Goal: Transaction & Acquisition: Purchase product/service

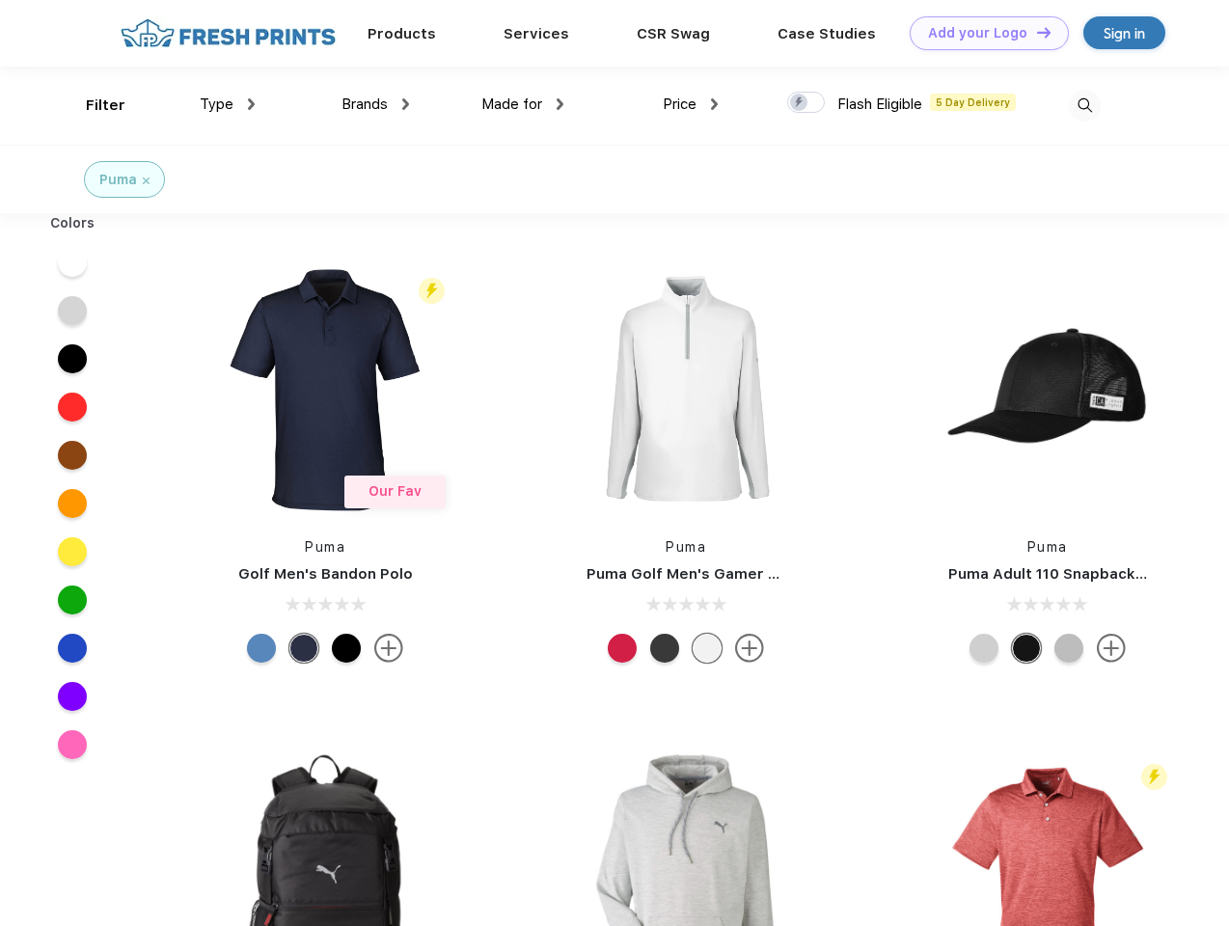
click at [982, 33] on link "Add your Logo Design Tool" at bounding box center [989, 33] width 159 height 34
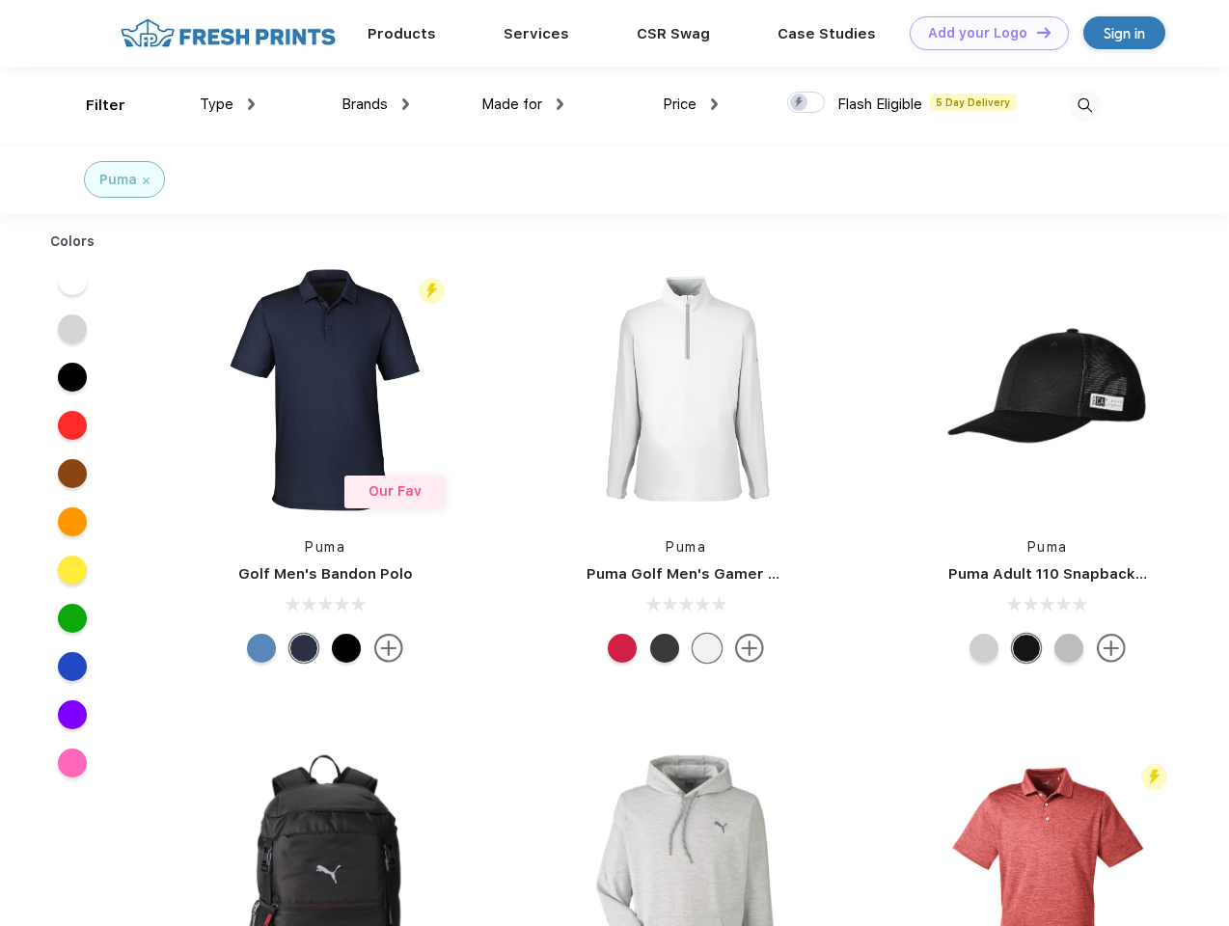
click at [0, 0] on div "Design Tool" at bounding box center [0, 0] width 0 height 0
click at [1036, 32] on link "Add your Logo Design Tool" at bounding box center [989, 33] width 159 height 34
click at [93, 105] on div "Filter" at bounding box center [106, 106] width 40 height 22
click at [228, 104] on span "Type" at bounding box center [217, 104] width 34 height 17
click at [375, 104] on span "Brands" at bounding box center [365, 104] width 46 height 17
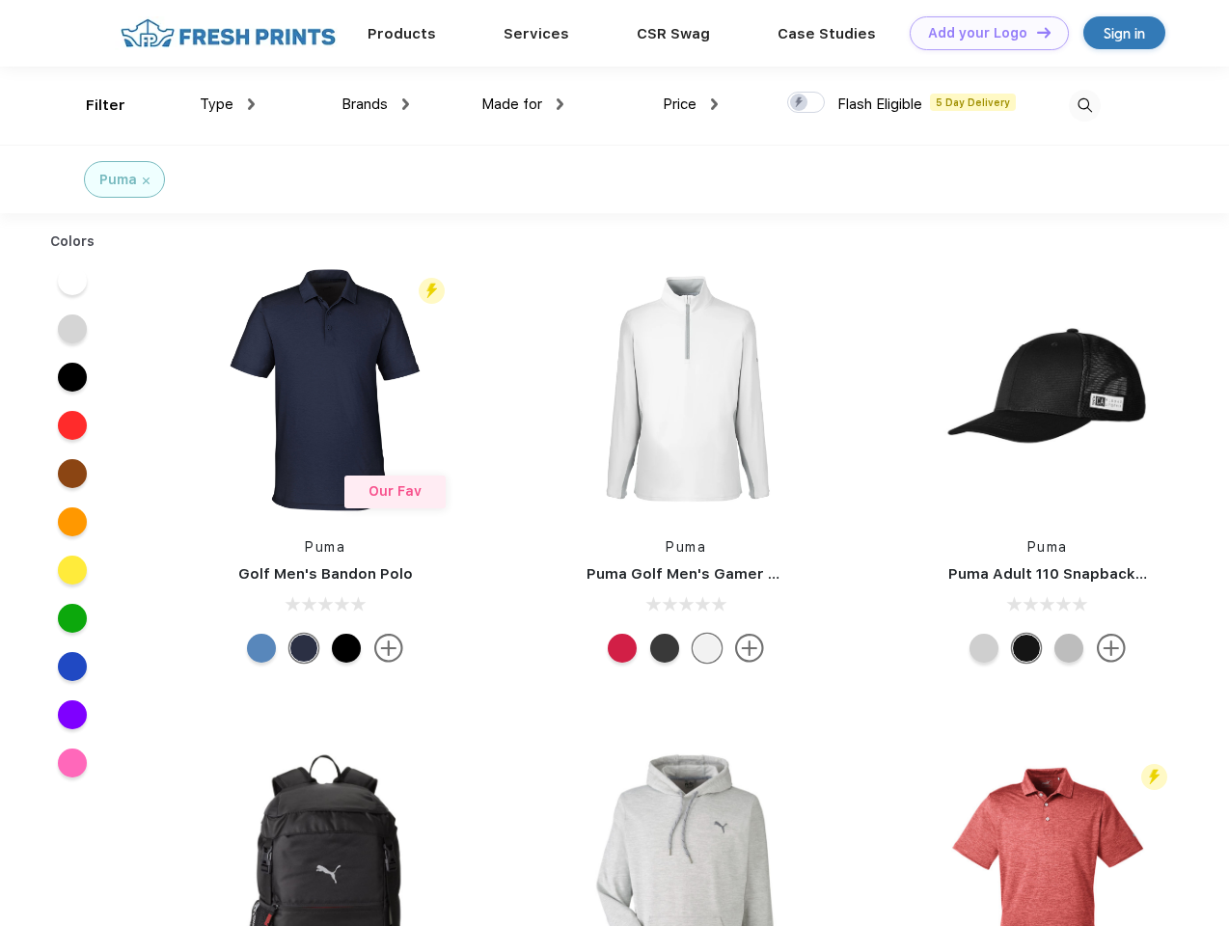
click at [523, 104] on span "Made for" at bounding box center [512, 104] width 61 height 17
click at [691, 104] on span "Price" at bounding box center [680, 104] width 34 height 17
click at [807, 103] on div at bounding box center [806, 102] width 38 height 21
click at [800, 103] on input "checkbox" at bounding box center [793, 97] width 13 height 13
click at [1085, 105] on img at bounding box center [1085, 106] width 32 height 32
